Goal: Transaction & Acquisition: Purchase product/service

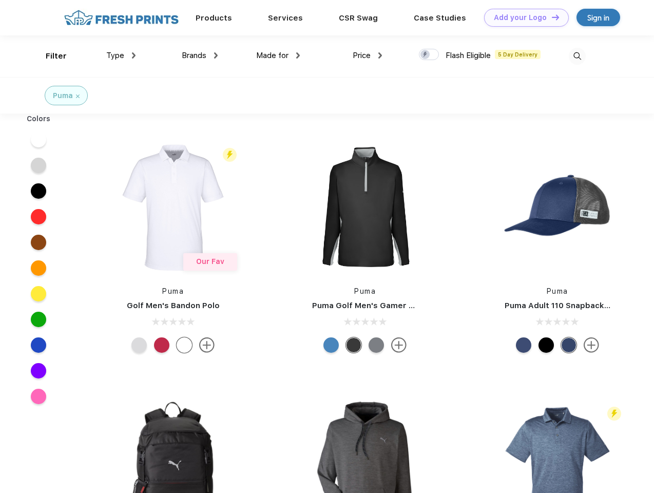
click at [522, 17] on link "Add your Logo Design Tool" at bounding box center [526, 18] width 85 height 18
click at [0, 0] on div "Design Tool" at bounding box center [0, 0] width 0 height 0
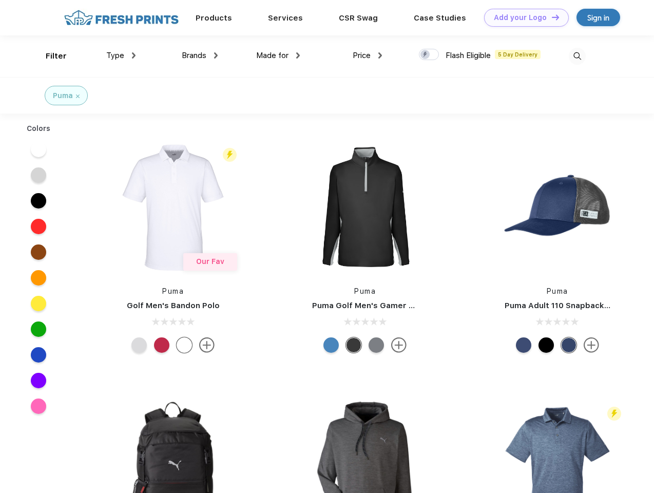
click at [550, 17] on link "Add your Logo Design Tool" at bounding box center [526, 18] width 85 height 18
click at [49, 56] on div "Filter" at bounding box center [56, 56] width 21 height 12
click at [121, 55] on span "Type" at bounding box center [115, 55] width 18 height 9
click at [200, 55] on span "Brands" at bounding box center [194, 55] width 25 height 9
click at [278, 55] on span "Made for" at bounding box center [272, 55] width 32 height 9
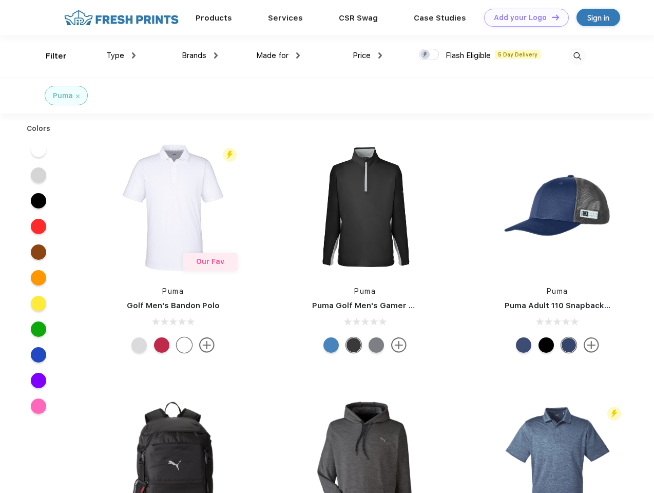
click at [367, 55] on span "Price" at bounding box center [361, 55] width 18 height 9
click at [429, 55] on div at bounding box center [429, 54] width 20 height 11
click at [425, 55] on input "checkbox" at bounding box center [422, 51] width 7 height 7
click at [577, 56] on img at bounding box center [576, 56] width 17 height 17
